Goal: Task Accomplishment & Management: Use online tool/utility

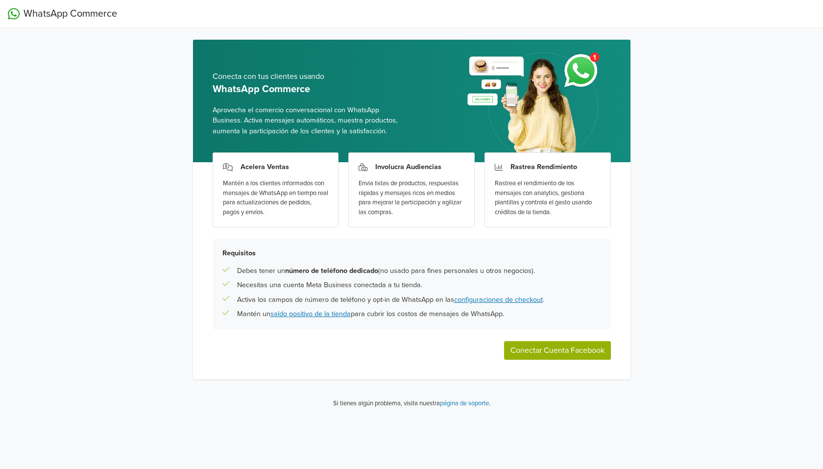
click at [530, 339] on div "Acelera Ventas Mantén a los clientes informados con mensajes de WhatsApp en tie…" at bounding box center [411, 270] width 437 height 217
click at [531, 343] on button "Conectar Cuenta Facebook" at bounding box center [557, 350] width 107 height 19
click at [546, 353] on button "Conectar Cuenta Facebook" at bounding box center [557, 350] width 107 height 19
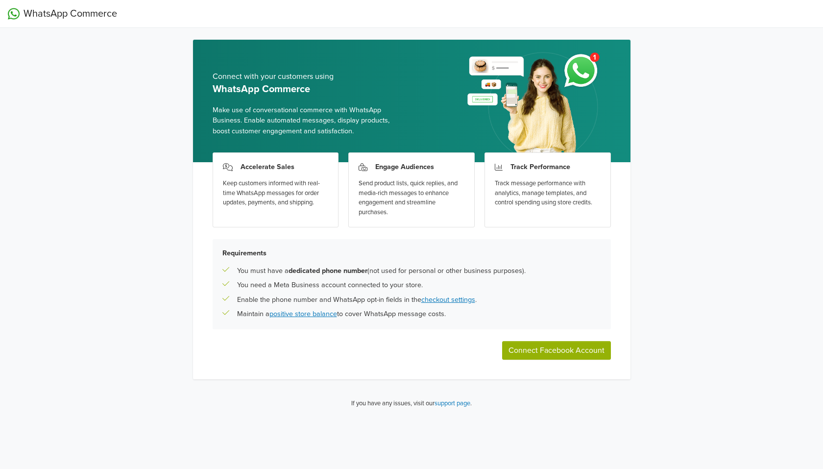
click at [531, 348] on button "Connect Facebook Account" at bounding box center [556, 350] width 109 height 19
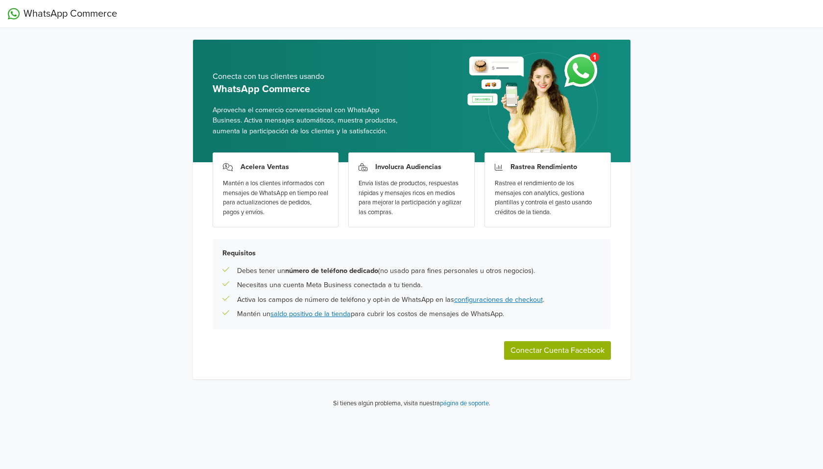
click at [531, 350] on button "Conectar Cuenta Facebook" at bounding box center [557, 350] width 107 height 19
click at [556, 358] on button "Conectar Cuenta Facebook" at bounding box center [557, 350] width 107 height 19
click at [576, 355] on button "Conectar Cuenta Facebook" at bounding box center [557, 350] width 107 height 19
